Goal: Information Seeking & Learning: Learn about a topic

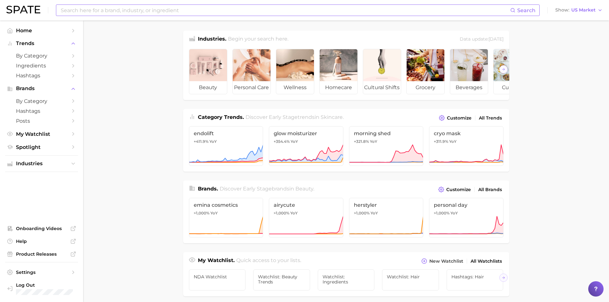
click at [82, 8] on input at bounding box center [285, 10] width 450 height 11
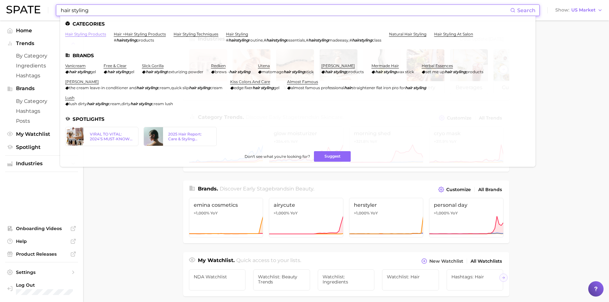
type input "hair styling"
click at [80, 34] on link "hair styling products" at bounding box center [85, 34] width 41 height 5
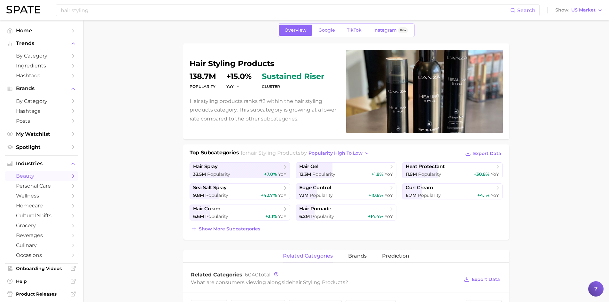
scroll to position [32, 0]
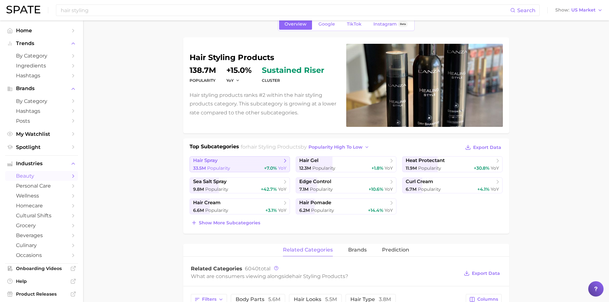
click at [256, 163] on span "hair spray" at bounding box center [237, 161] width 89 height 6
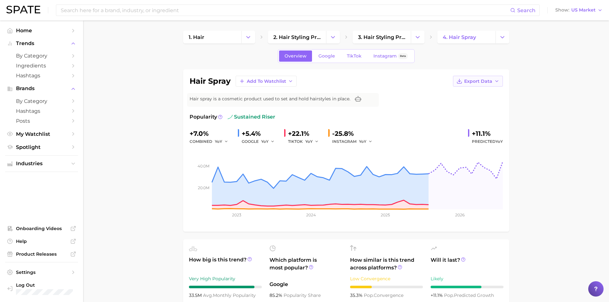
click at [493, 81] on button "Export Data" at bounding box center [478, 81] width 50 height 11
click at [480, 105] on span "Time Series Image" at bounding box center [464, 104] width 43 height 5
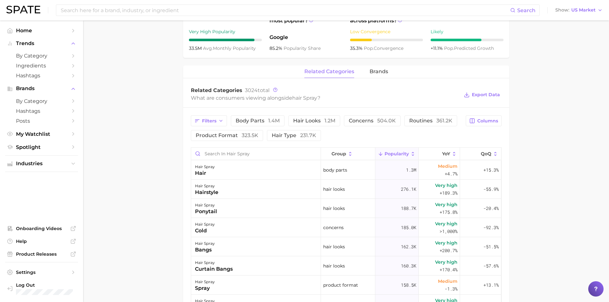
scroll to position [224, 0]
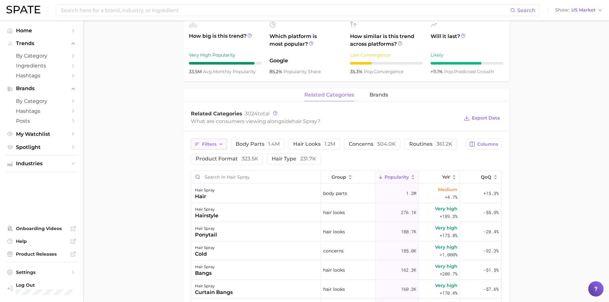
click at [222, 144] on icon "button" at bounding box center [220, 144] width 5 height 5
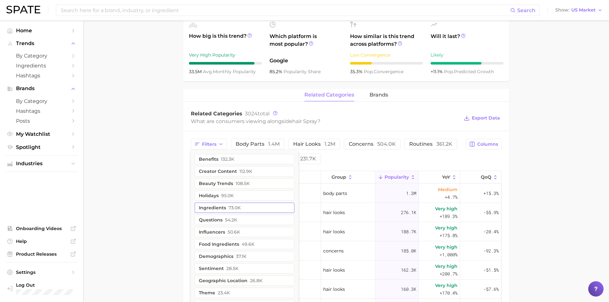
click at [203, 209] on button "ingredients 73.0k" at bounding box center [245, 208] width 100 height 10
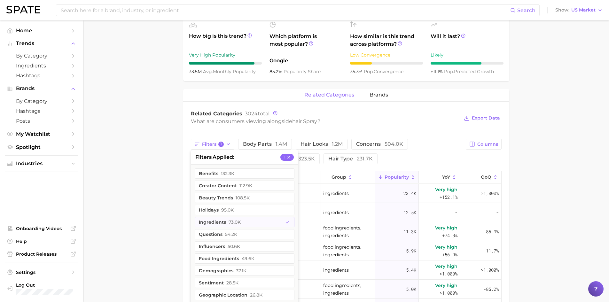
click at [161, 205] on main "1. hair 2. hair styling products 3. hair styling products 4. hair spray Overvie…" at bounding box center [346, 155] width 526 height 716
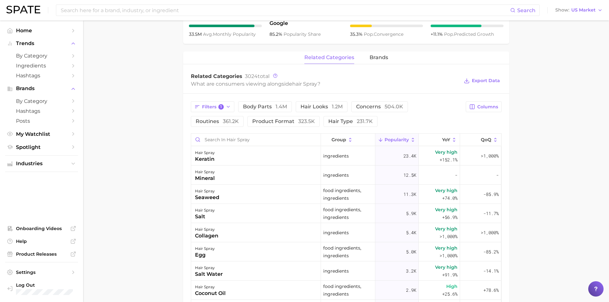
scroll to position [288, 0]
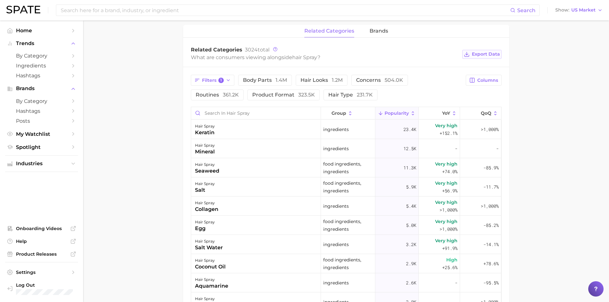
click at [486, 54] on span "Export Data" at bounding box center [486, 53] width 28 height 5
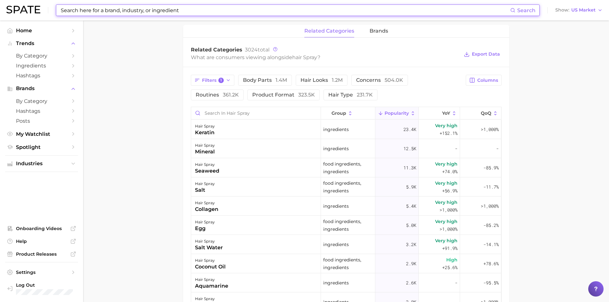
click at [95, 9] on input at bounding box center [285, 10] width 450 height 11
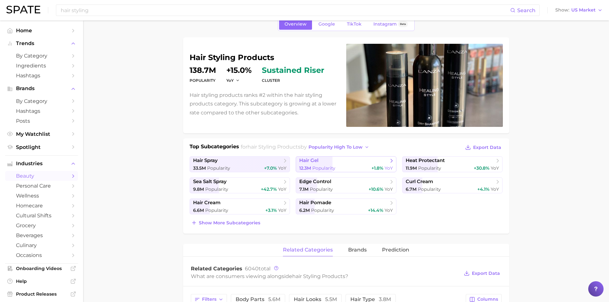
click at [361, 165] on link "hair gel 12.3m Popularity +1.8% YoY" at bounding box center [346, 164] width 101 height 16
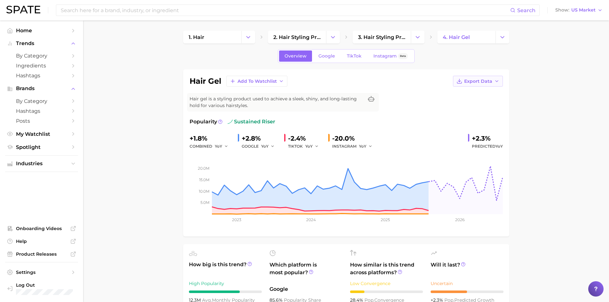
click at [483, 80] on span "Export Data" at bounding box center [478, 81] width 28 height 5
click at [465, 106] on span "Time Series Image" at bounding box center [464, 104] width 43 height 5
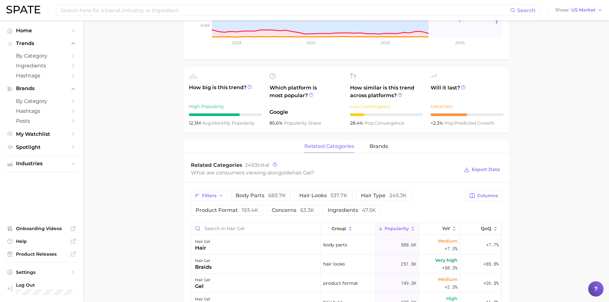
scroll to position [192, 0]
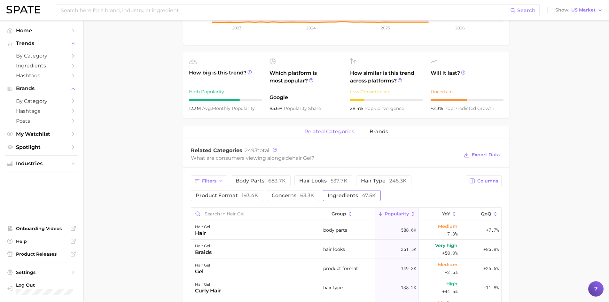
click at [355, 197] on span "ingredients 47.5k" at bounding box center [352, 195] width 48 height 5
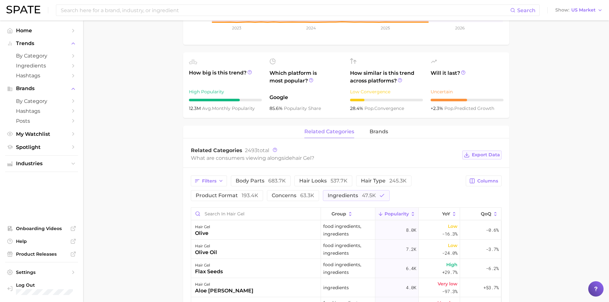
click at [489, 157] on span "Export Data" at bounding box center [486, 154] width 28 height 5
click at [103, 8] on input at bounding box center [285, 10] width 450 height 11
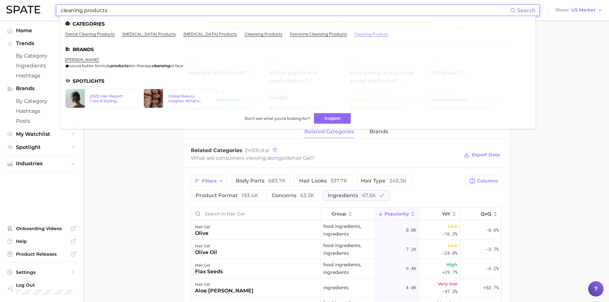
type input "cleaning products"
click at [355, 34] on link "cleaning product" at bounding box center [372, 34] width 34 height 5
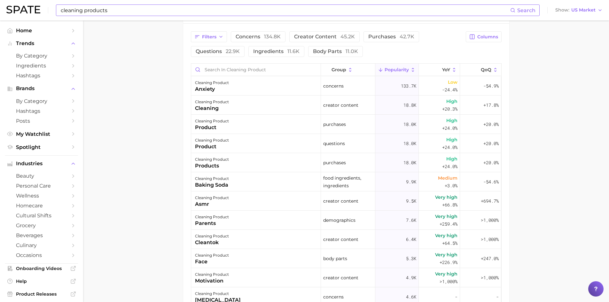
scroll to position [320, 0]
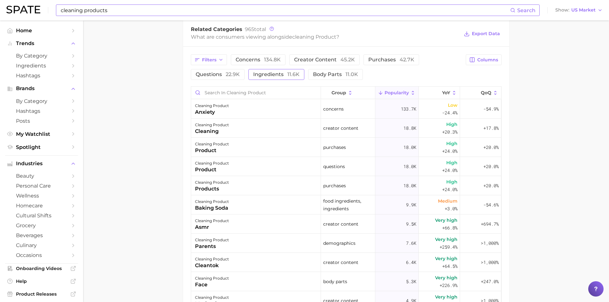
click at [286, 75] on span "ingredients 11.6k" at bounding box center [276, 74] width 46 height 5
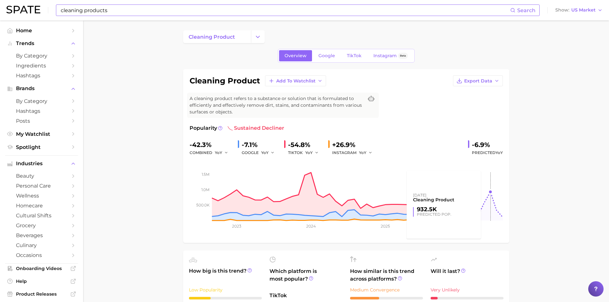
scroll to position [0, 0]
click at [480, 80] on span "Export Data" at bounding box center [478, 81] width 28 height 5
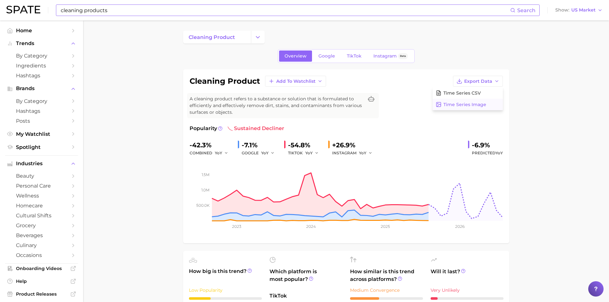
click at [472, 103] on span "Time Series Image" at bounding box center [464, 104] width 43 height 5
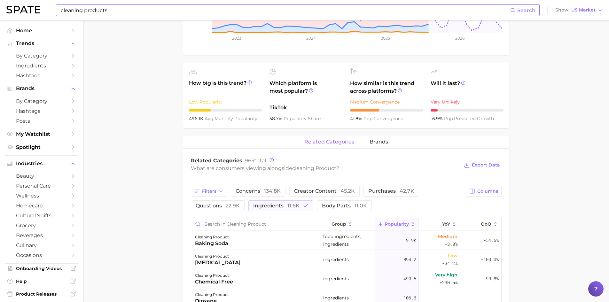
scroll to position [192, 0]
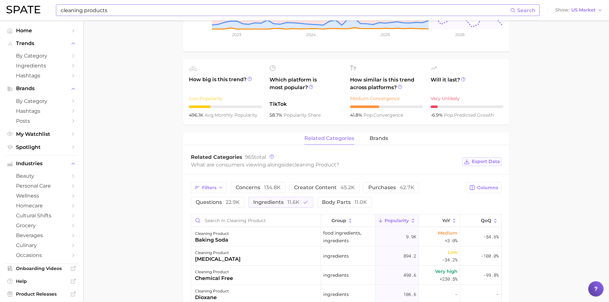
click at [488, 162] on span "Export Data" at bounding box center [486, 161] width 28 height 5
